Goal: Navigation & Orientation: Find specific page/section

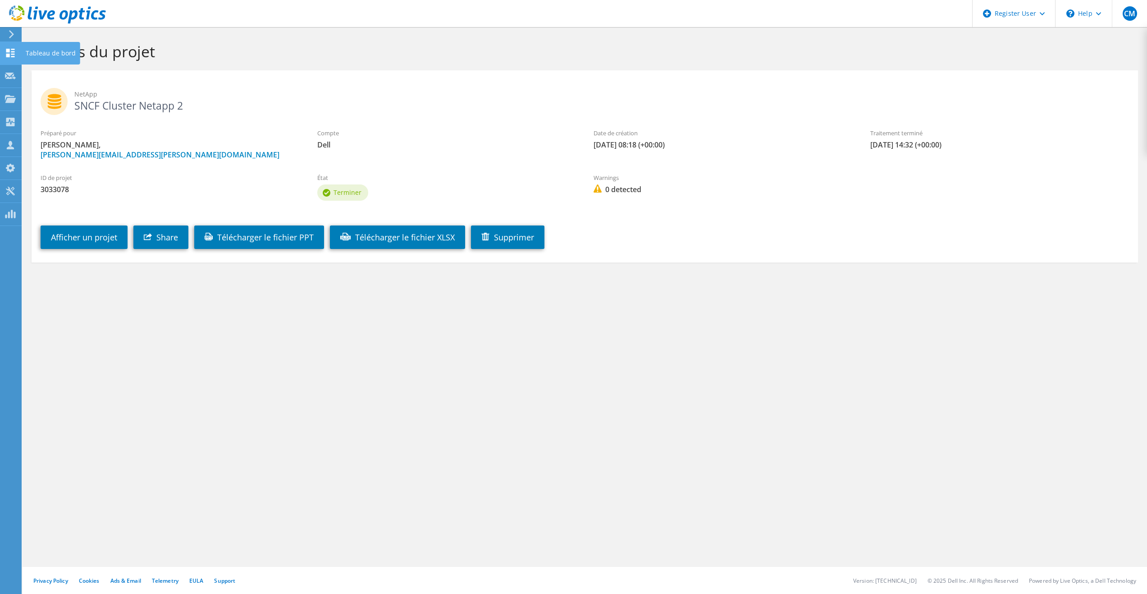
click at [5, 51] on icon at bounding box center [10, 53] width 11 height 9
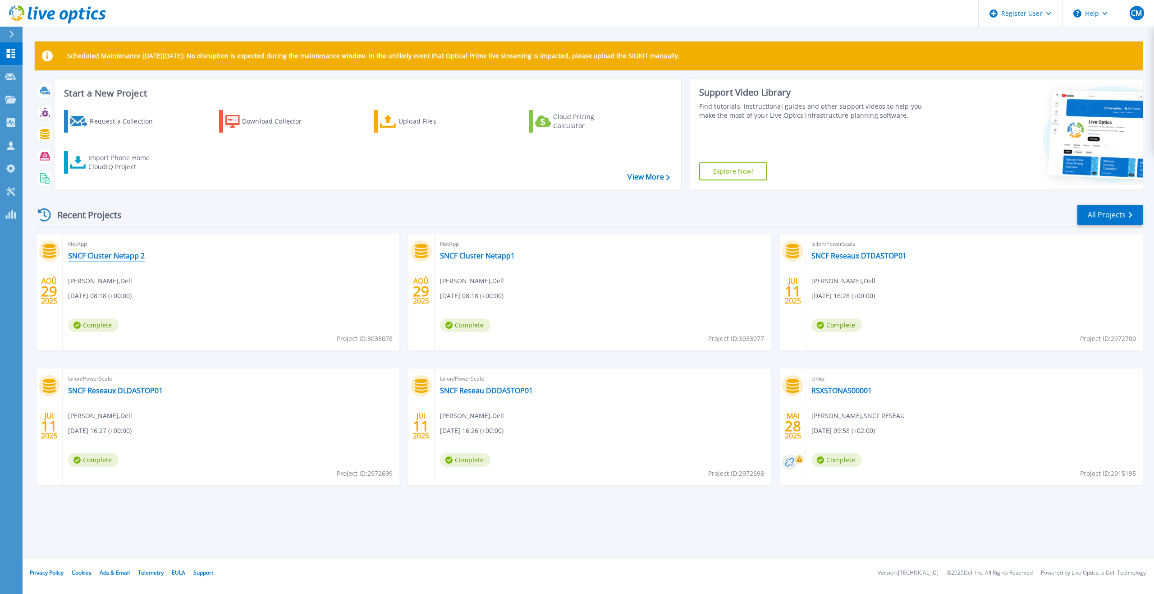
click at [137, 256] on link "SNCF Cluster Netapp 2" at bounding box center [106, 255] width 77 height 9
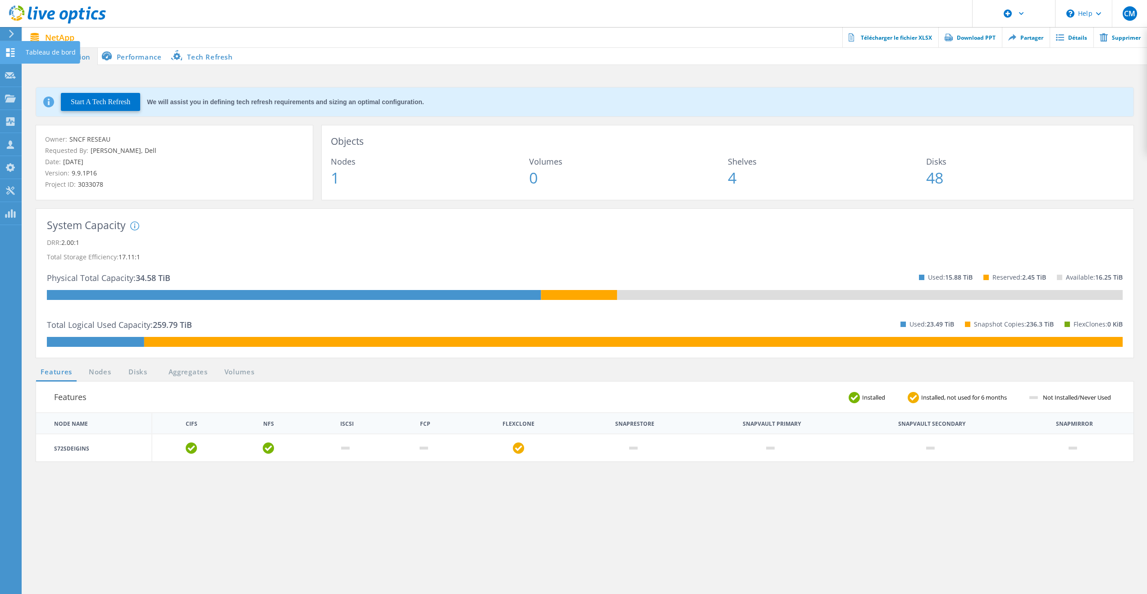
click at [11, 52] on icon at bounding box center [10, 52] width 11 height 9
